Goal: Check status: Check status

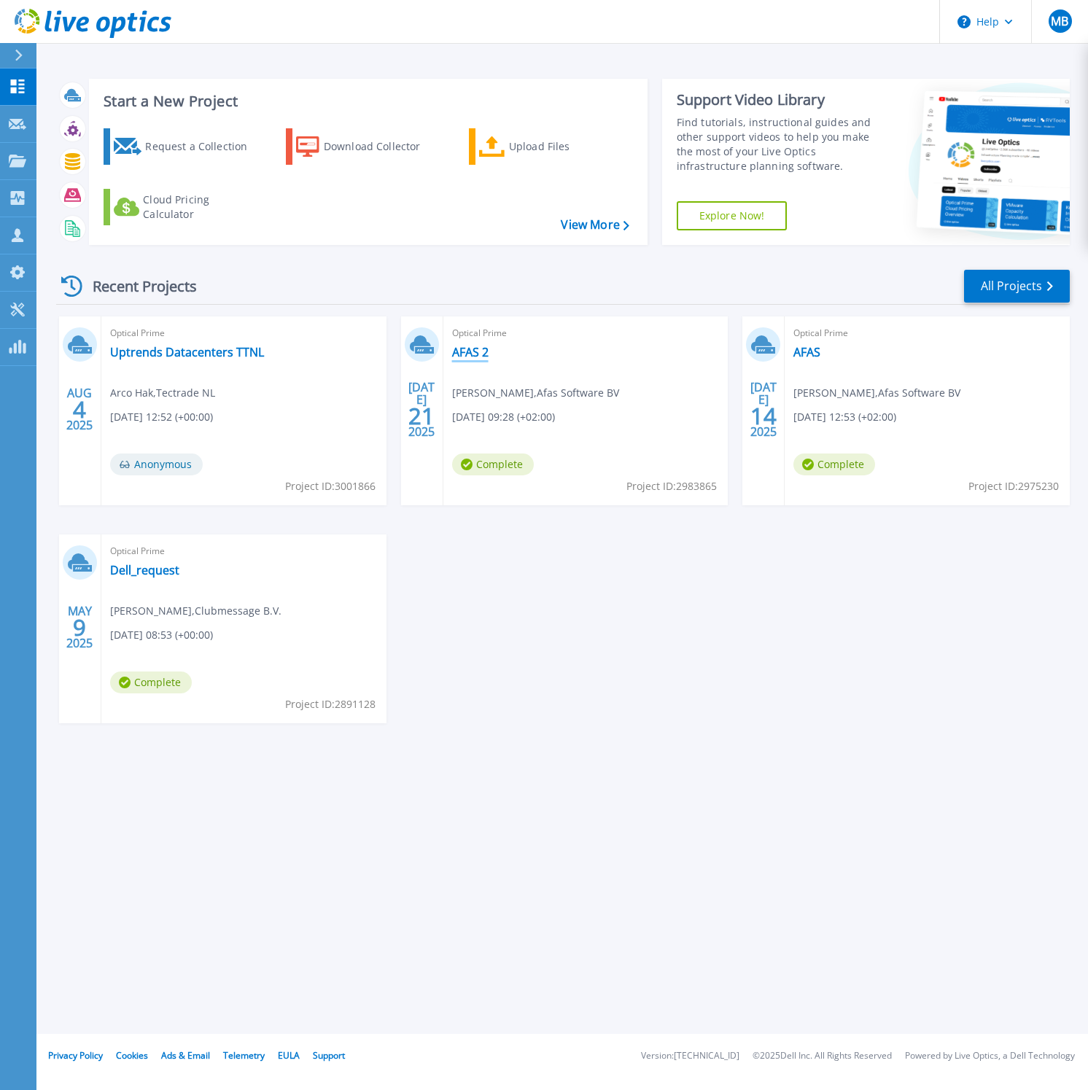
click at [481, 354] on link "AFAS 2" at bounding box center [470, 352] width 36 height 15
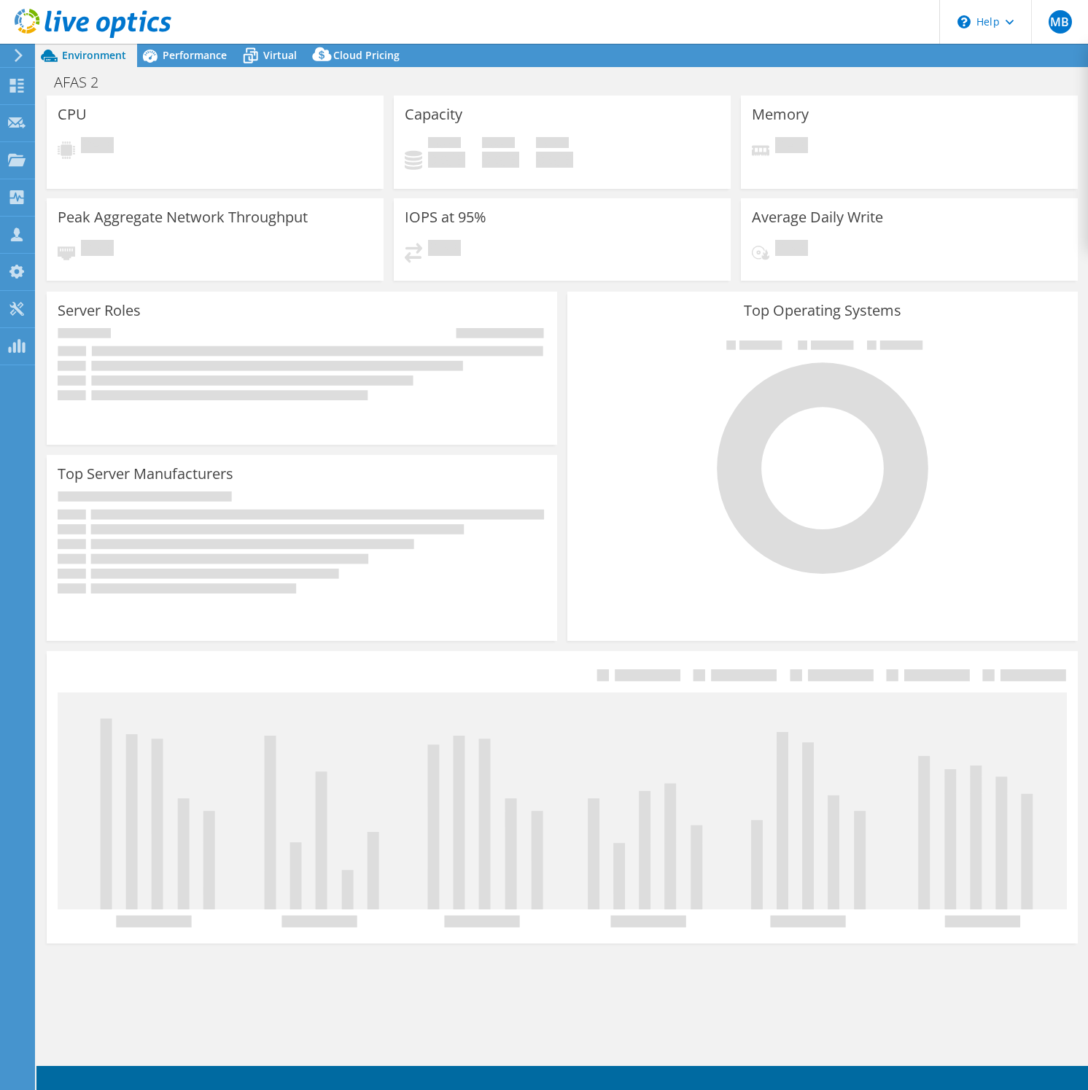
select select "USD"
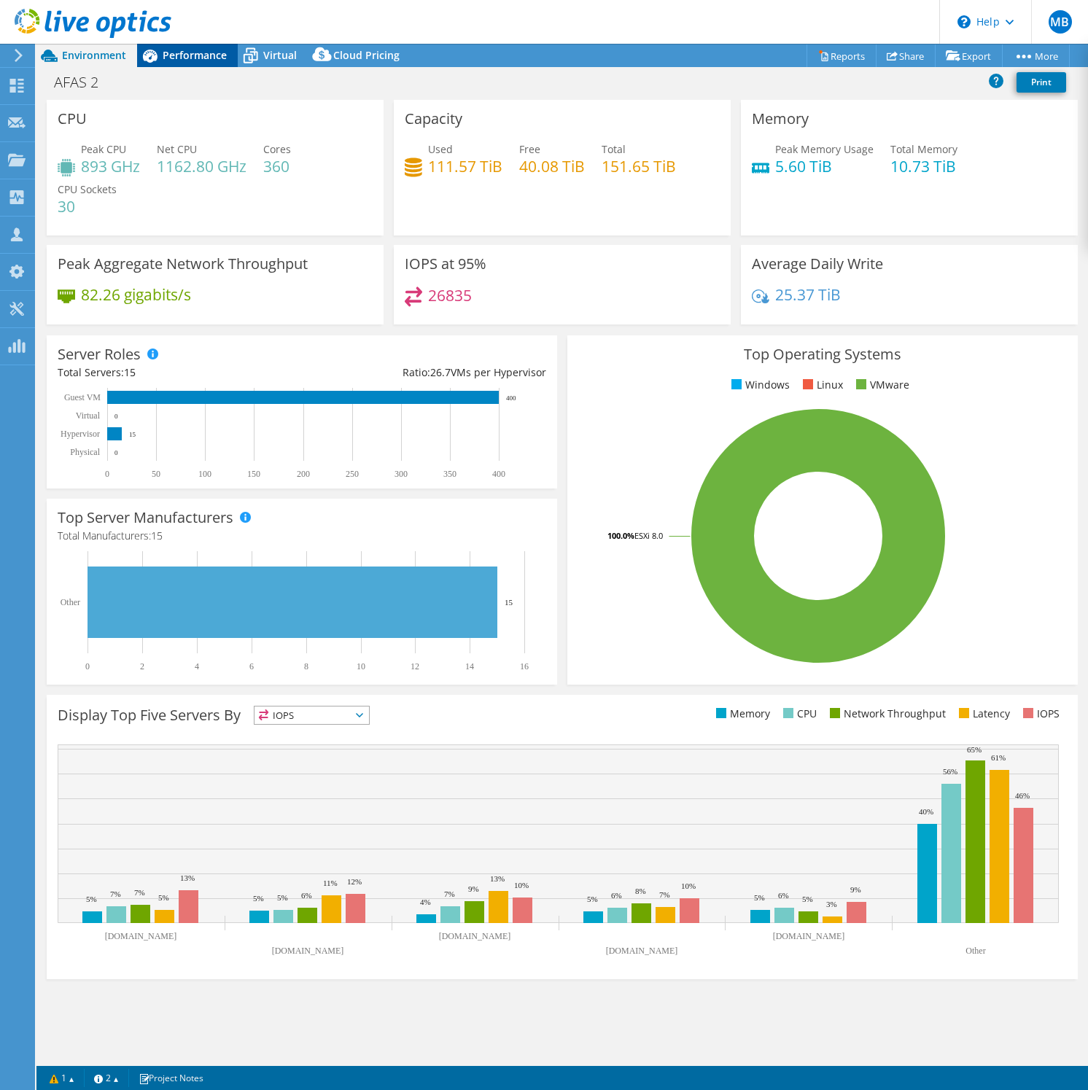
click at [177, 52] on span "Performance" at bounding box center [195, 55] width 64 height 14
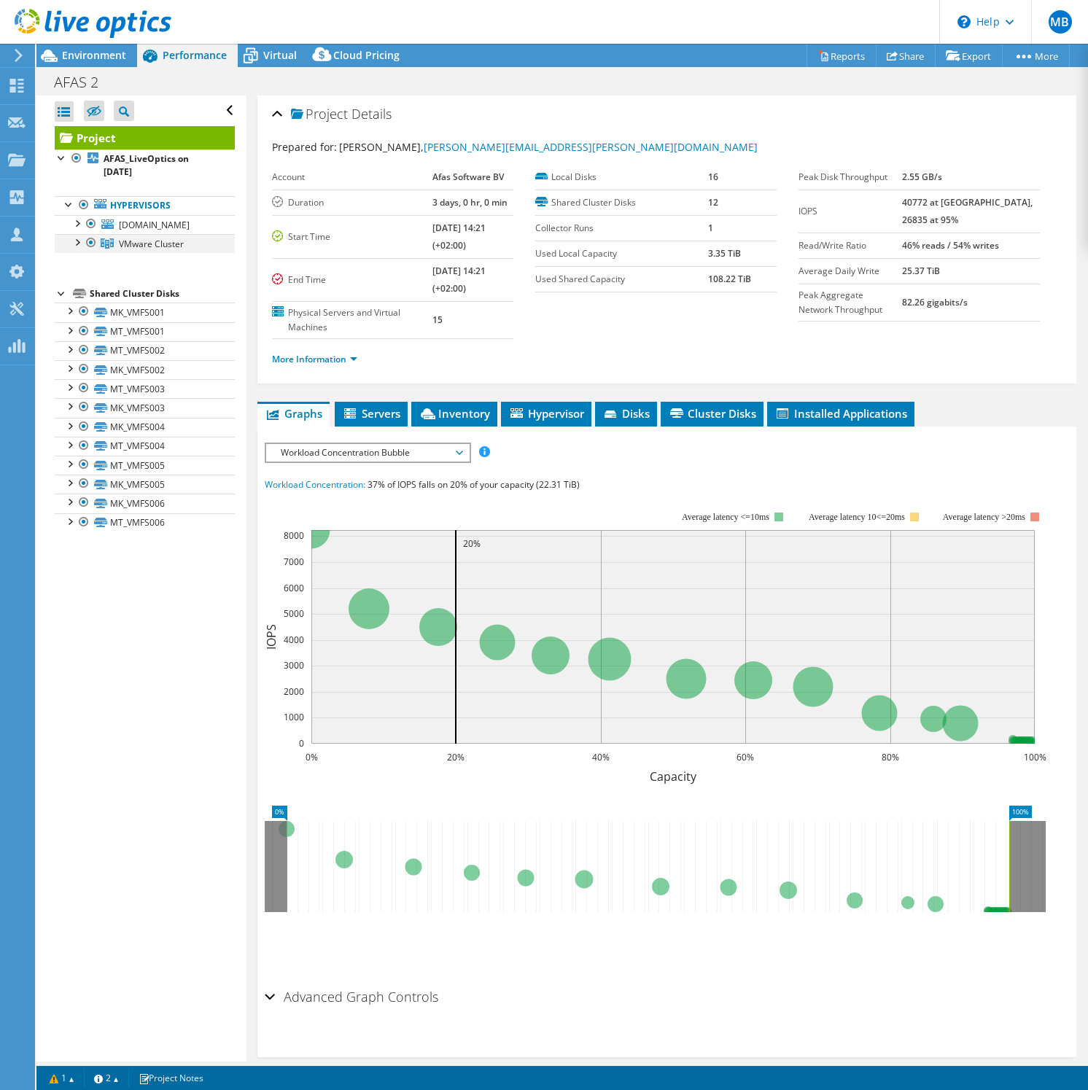
click at [92, 252] on div at bounding box center [91, 243] width 15 height 18
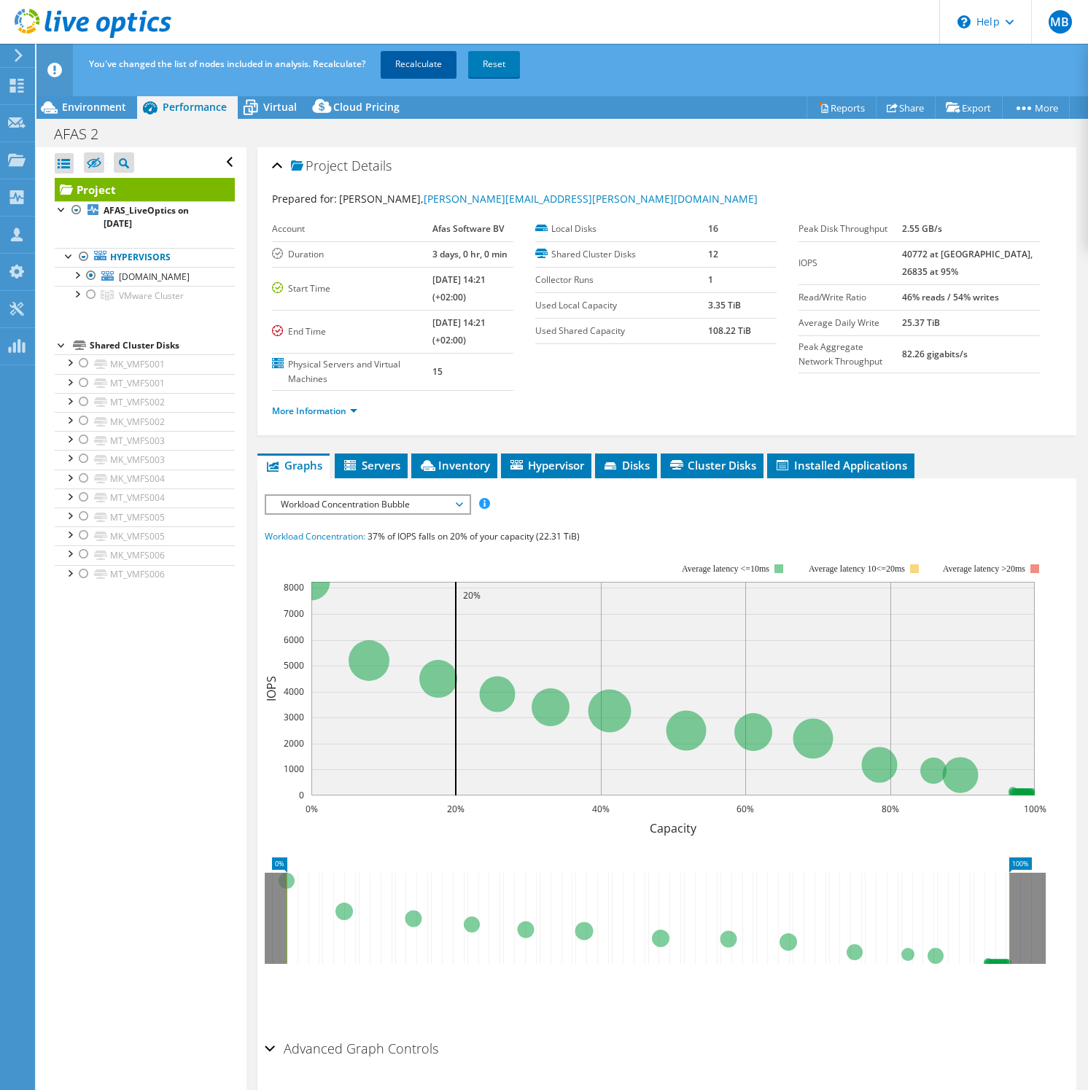
click at [433, 71] on link "Recalculate" at bounding box center [419, 64] width 76 height 26
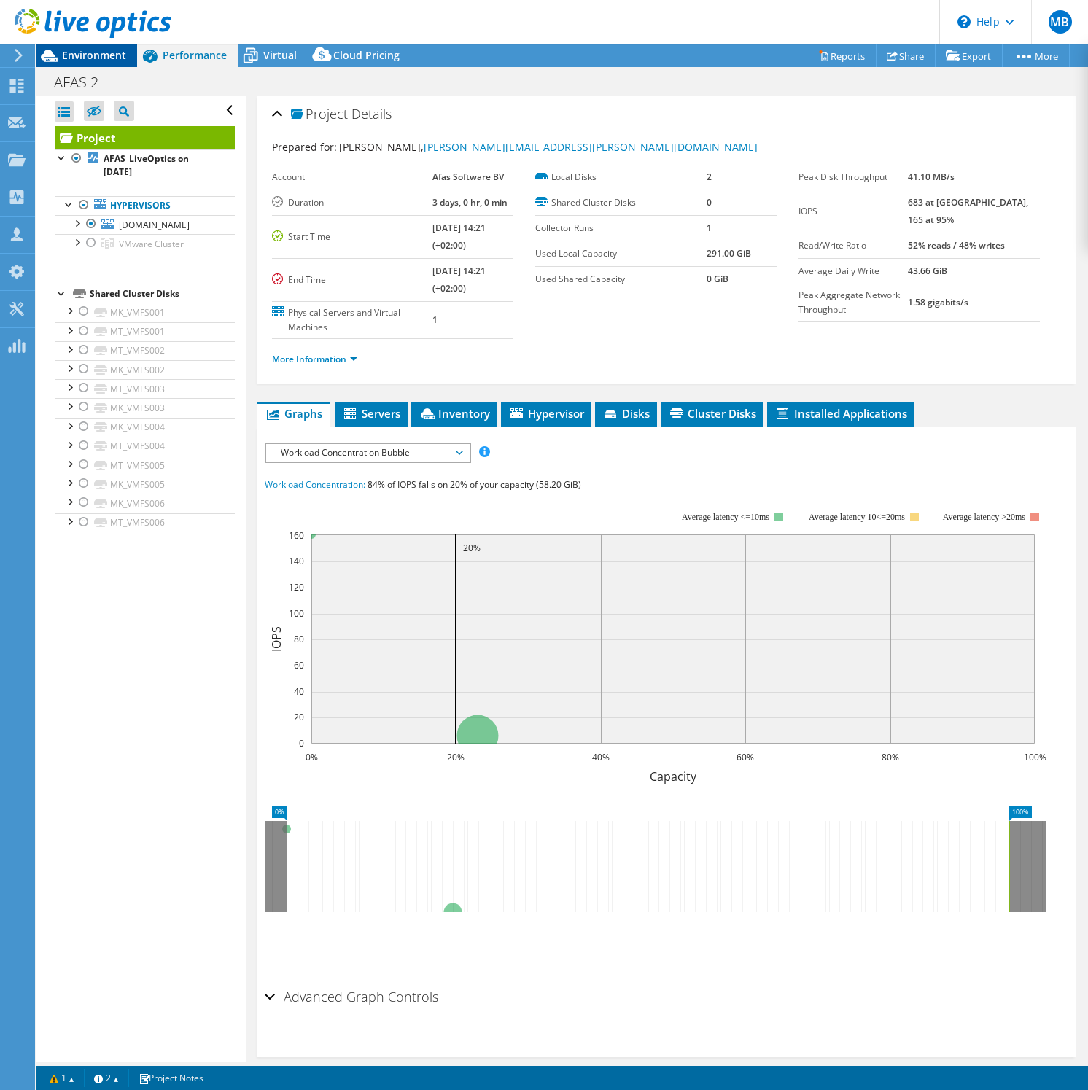
click at [108, 61] on span "Environment" at bounding box center [94, 55] width 64 height 14
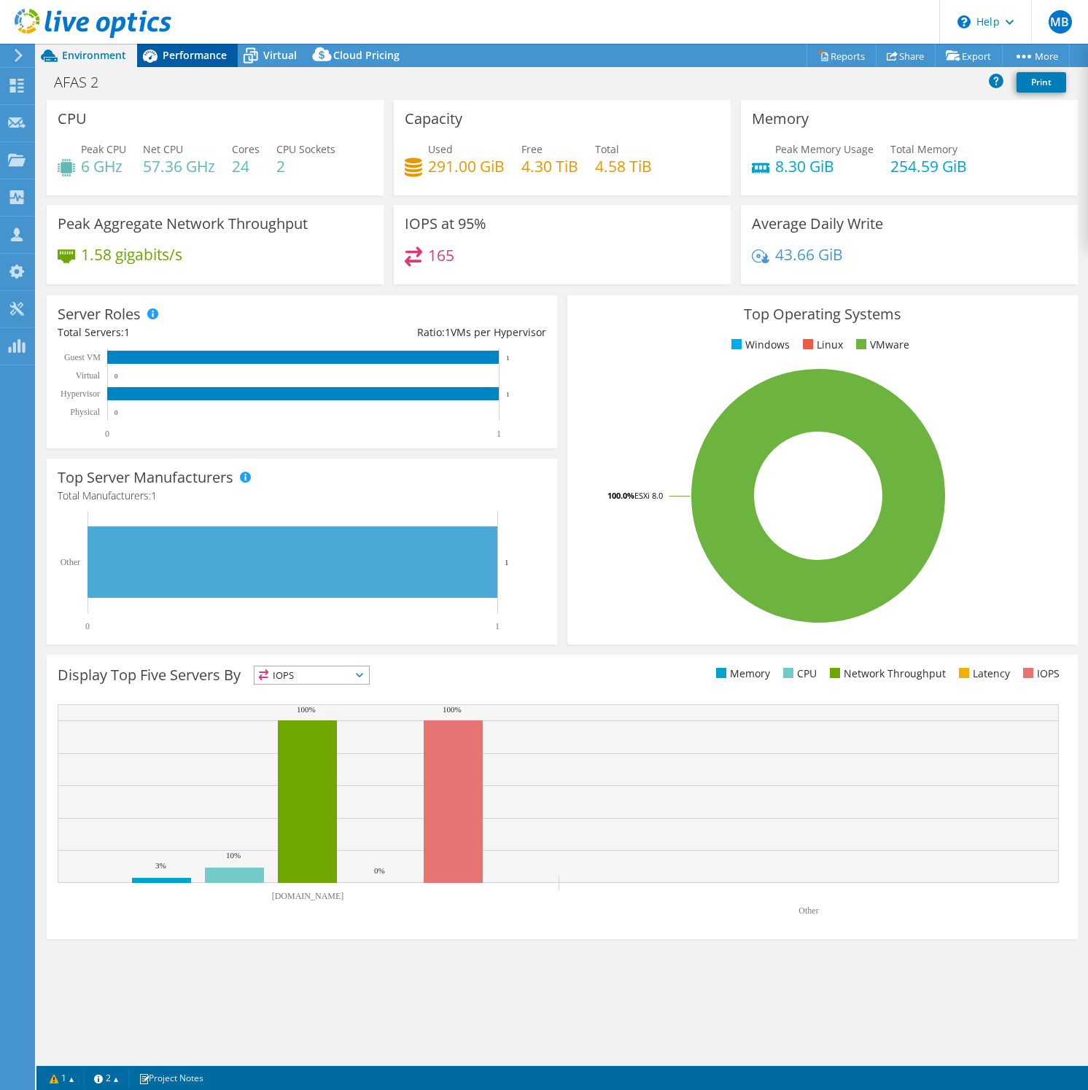
click at [202, 55] on span "Performance" at bounding box center [195, 55] width 64 height 14
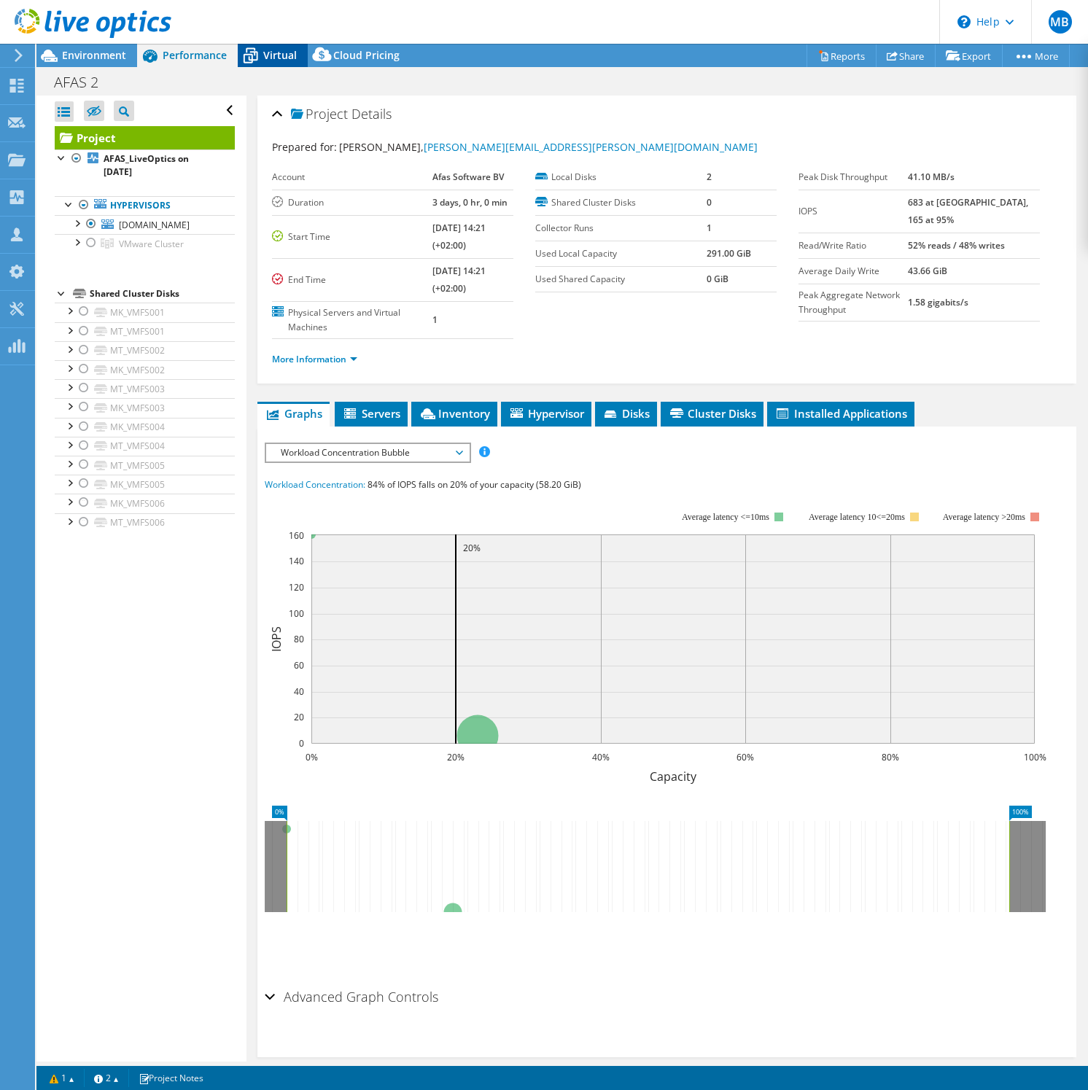
click at [277, 54] on span "Virtual" at bounding box center [280, 55] width 34 height 14
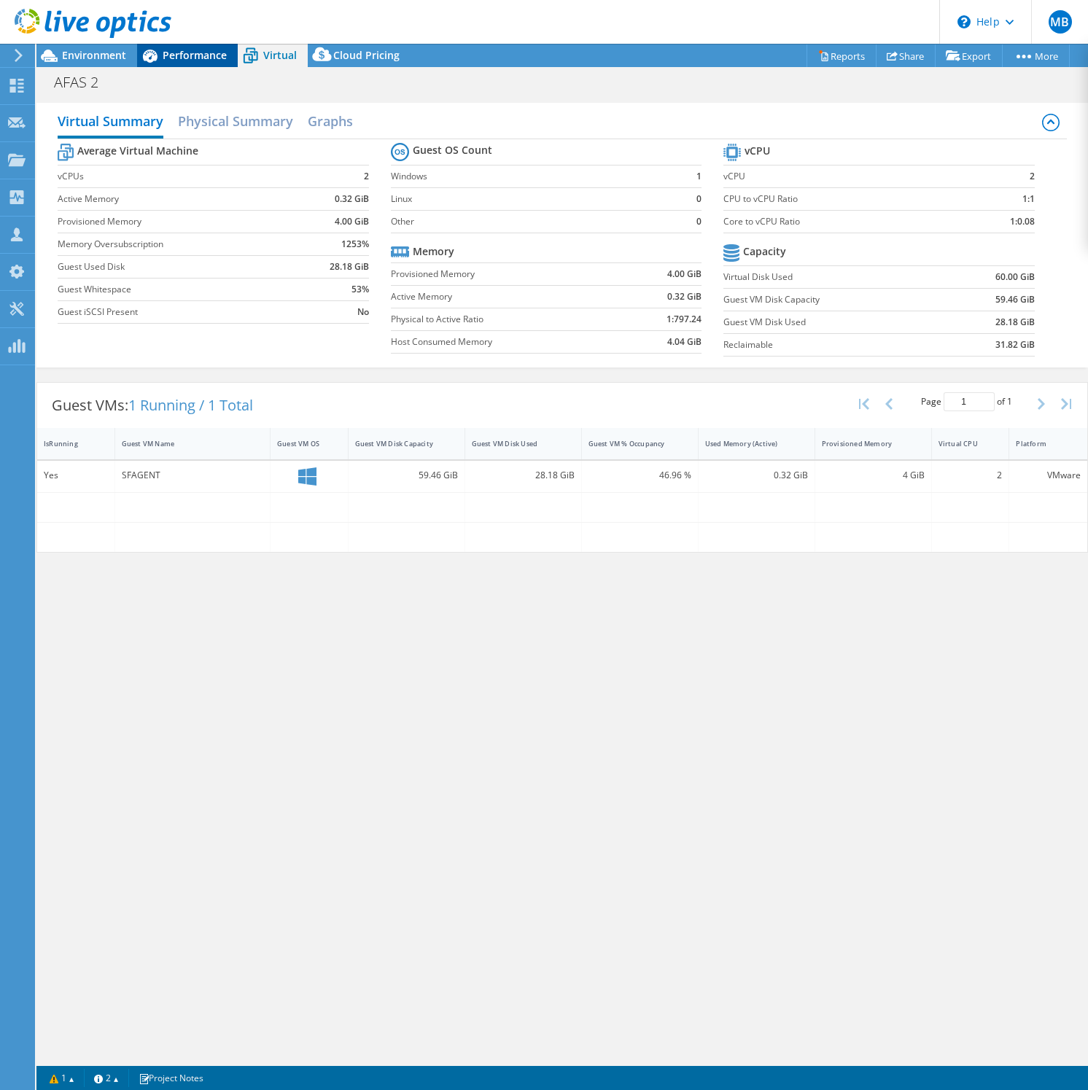
click at [168, 61] on span "Performance" at bounding box center [195, 55] width 64 height 14
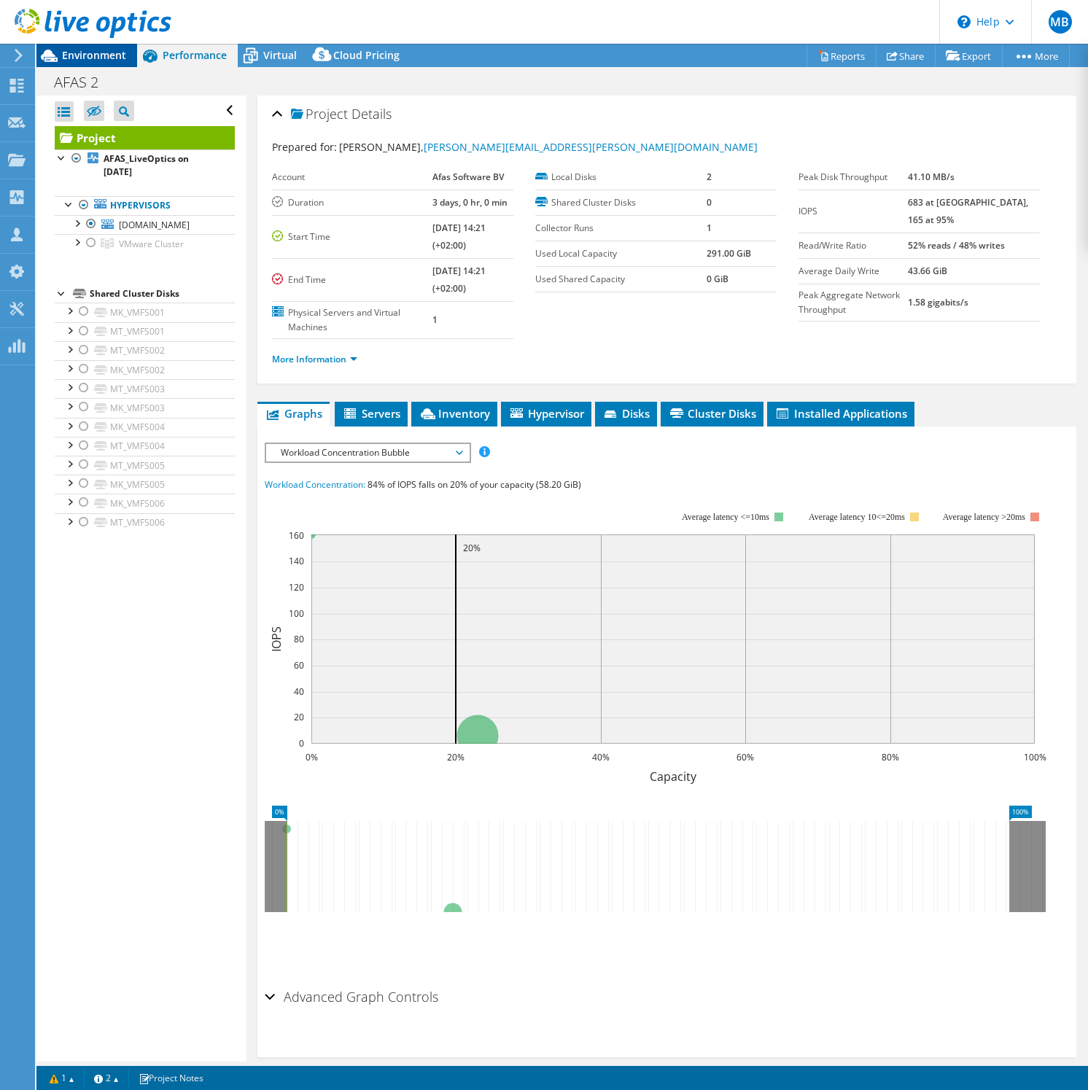
click at [88, 61] on span "Environment" at bounding box center [94, 55] width 64 height 14
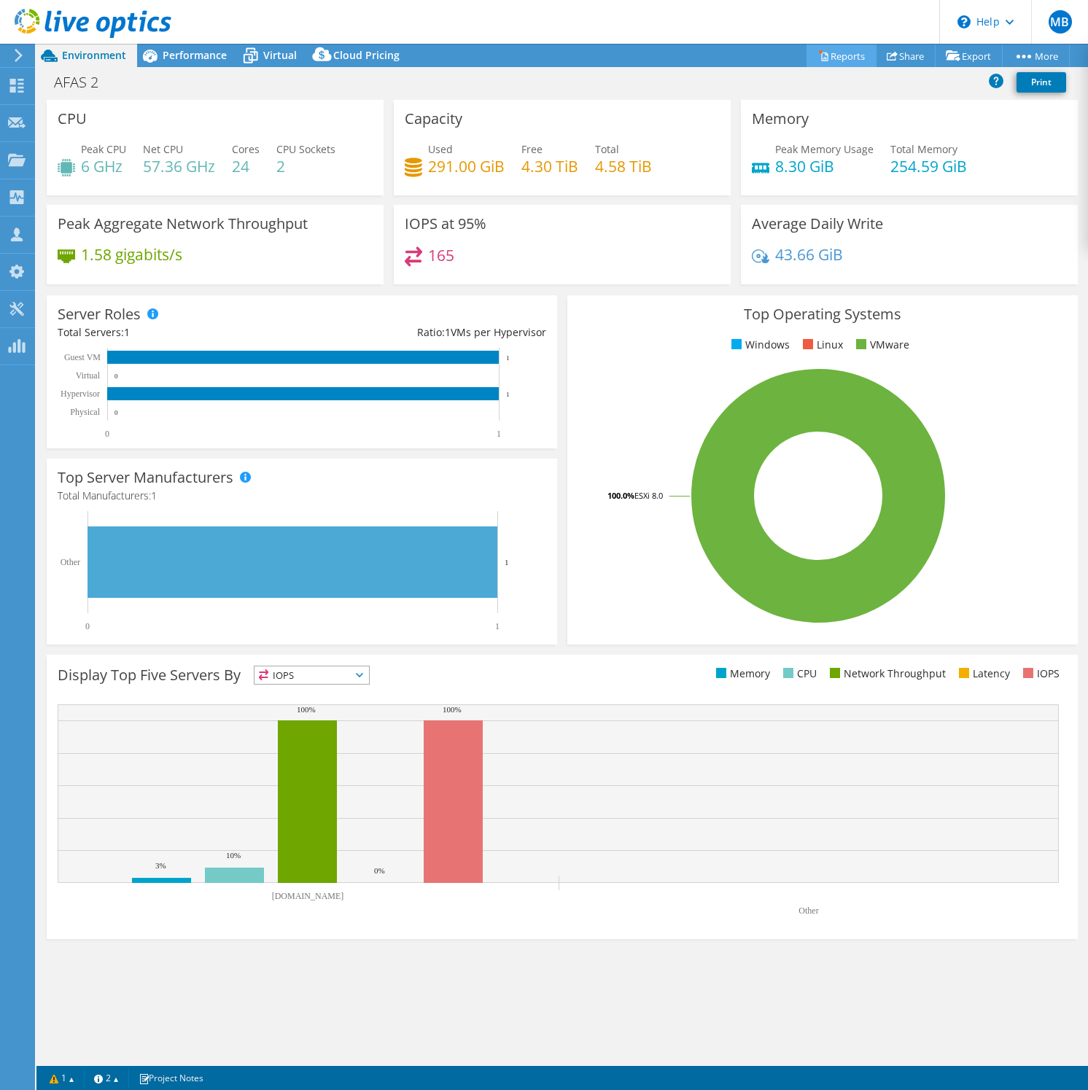
click at [845, 50] on link "Reports" at bounding box center [842, 55] width 70 height 23
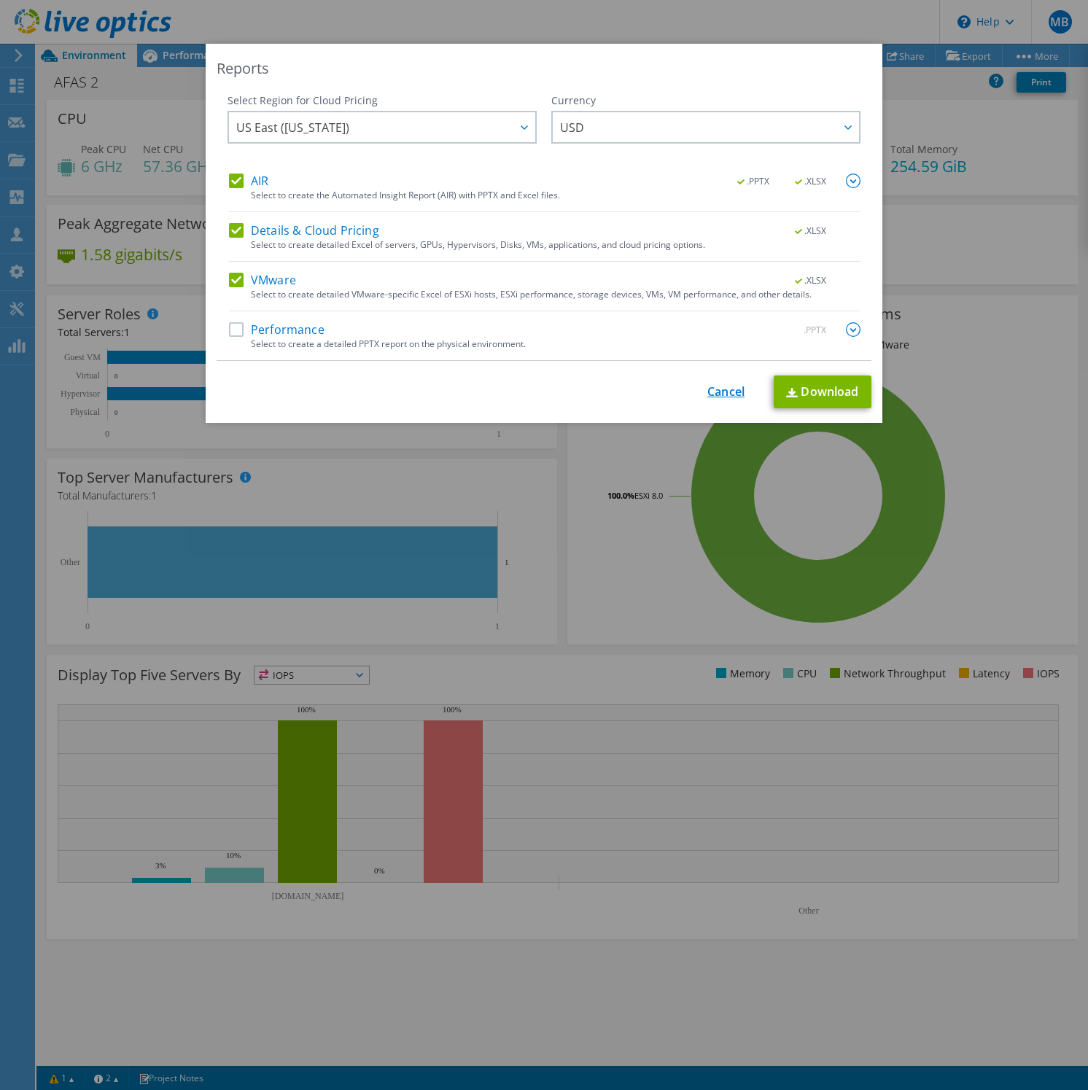
click at [724, 391] on link "Cancel" at bounding box center [726, 392] width 37 height 14
